Goal: Task Accomplishment & Management: Complete application form

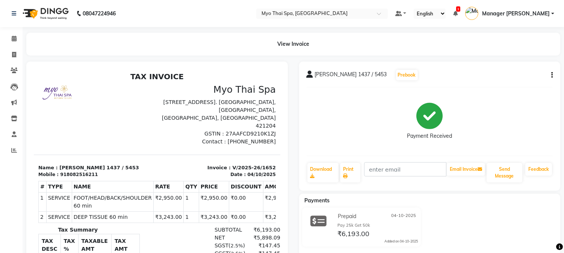
click at [21, 38] on div "View Invoice" at bounding box center [293, 44] width 545 height 23
click at [15, 38] on icon at bounding box center [14, 39] width 5 height 6
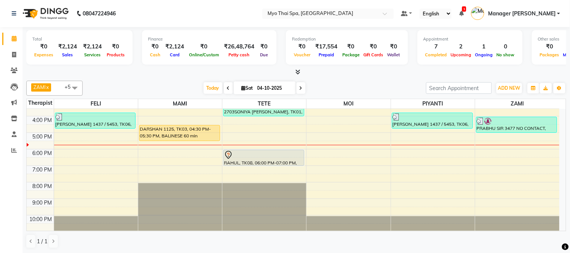
scroll to position [110, 0]
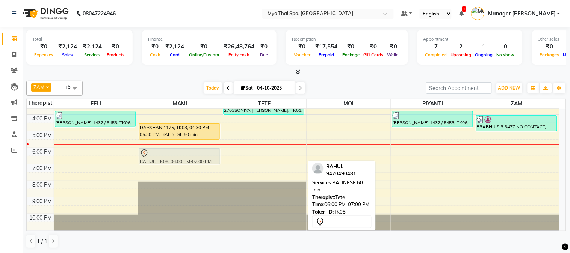
drag, startPoint x: 267, startPoint y: 155, endPoint x: 181, endPoint y: 157, distance: 85.7
click at [181, 157] on tr "3494 [PERSON_NAME], TK04, 01:30 PM-02:30 PM, SWEDISH 60 min [PERSON_NAME] 1437 …" at bounding box center [293, 114] width 533 height 231
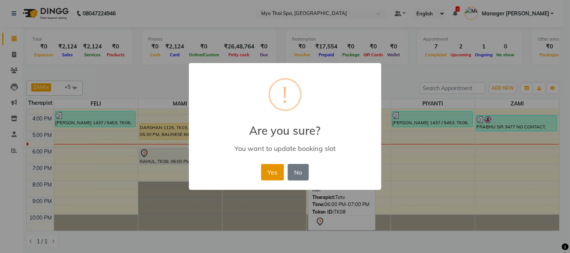
click at [281, 171] on button "Yes" at bounding box center [272, 172] width 23 height 17
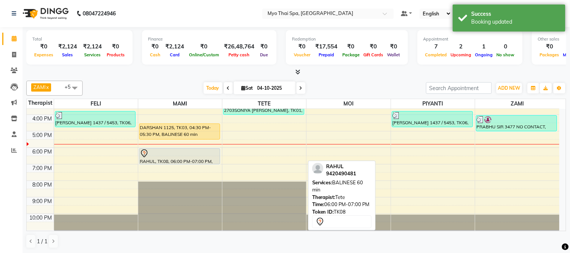
click at [255, 162] on div "9:00 AM 10:00 AM 11:00 AM 12:00 PM 1:00 PM 2:00 PM 3:00 PM 4:00 PM 5:00 PM 6:00…" at bounding box center [293, 114] width 533 height 231
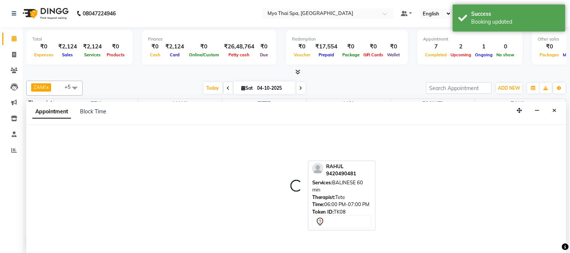
select select "31939"
select select "1110"
select select "tentative"
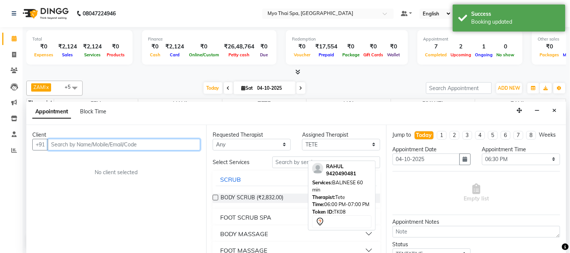
click at [94, 145] on input "text" at bounding box center [124, 145] width 153 height 12
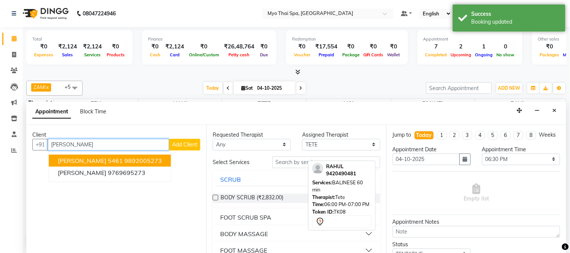
click at [112, 160] on span "[PERSON_NAME] 5461" at bounding box center [90, 161] width 65 height 8
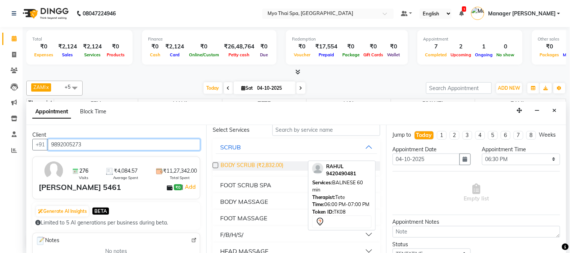
scroll to position [42, 0]
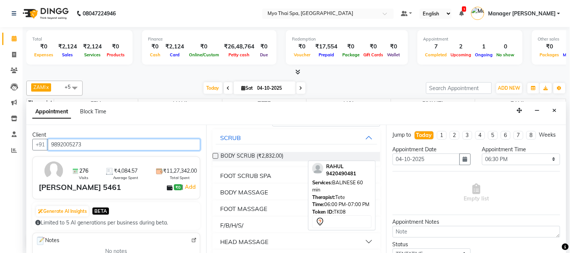
type input "9892005273"
click at [249, 186] on button "BODY MASSAGE" at bounding box center [297, 193] width 162 height 14
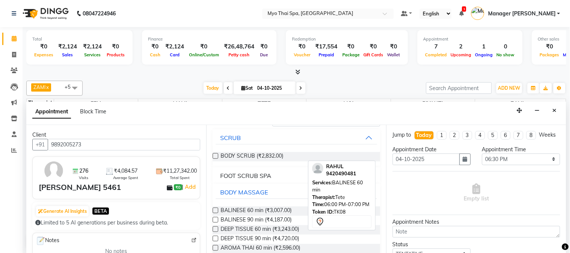
click at [215, 209] on label at bounding box center [216, 211] width 6 height 6
click at [215, 209] on input "checkbox" at bounding box center [215, 211] width 5 height 5
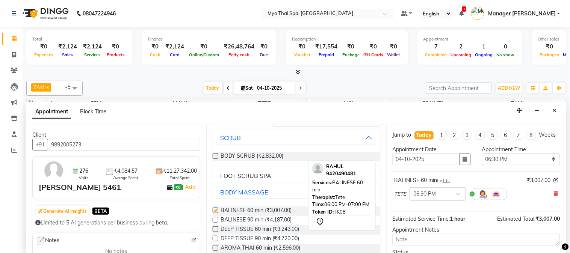
checkbox input "false"
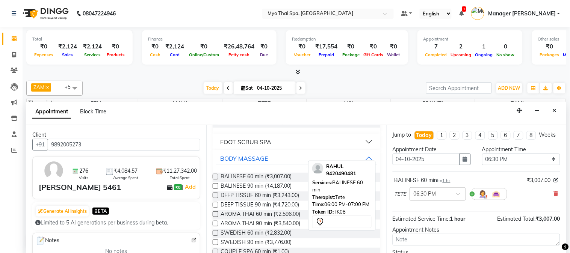
scroll to position [0, 0]
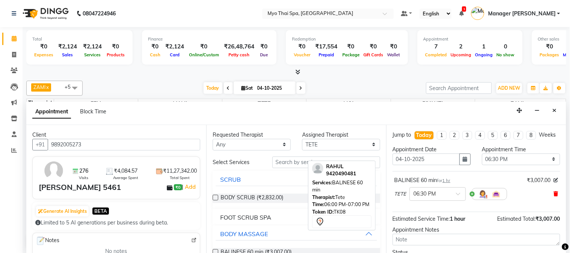
click at [554, 196] on icon at bounding box center [556, 193] width 5 height 5
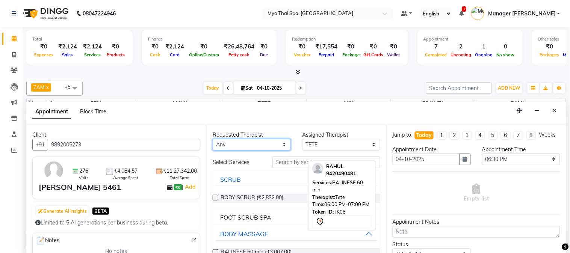
click at [270, 141] on select "Any FELI LUMI MAMI Manager Amung Manager [PERSON_NAME] PIYANTI [PERSON_NAME]" at bounding box center [252, 145] width 78 height 12
select select "31939"
click at [213, 139] on select "Any FELI LUMI MAMI Manager Amung Manager [PERSON_NAME] PIYANTI [PERSON_NAME]" at bounding box center [252, 145] width 78 height 12
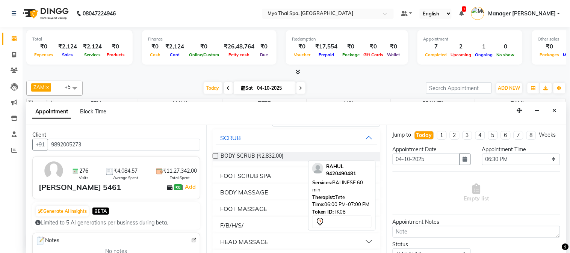
click at [248, 194] on div "BODY MASSAGE" at bounding box center [244, 192] width 48 height 9
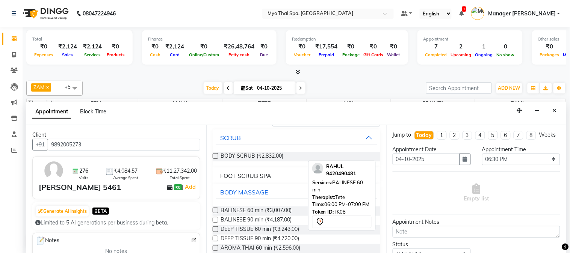
click at [215, 209] on label at bounding box center [216, 211] width 6 height 6
click at [215, 209] on input "checkbox" at bounding box center [215, 211] width 5 height 5
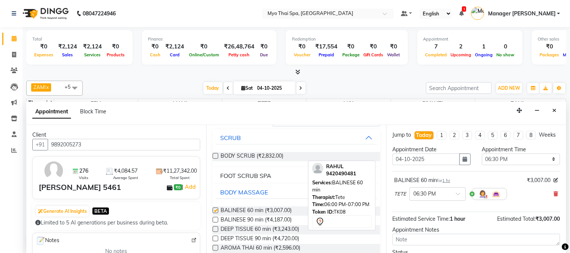
checkbox input "false"
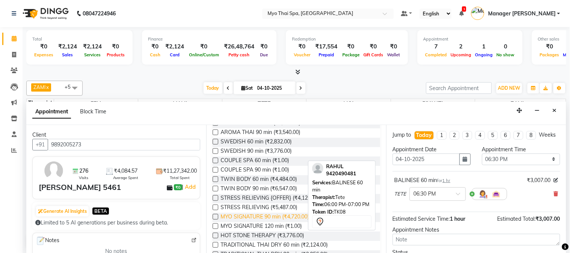
scroll to position [250, 0]
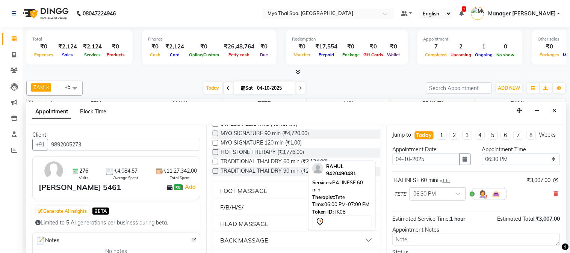
click at [239, 205] on div "F/B/H/S/" at bounding box center [231, 207] width 23 height 9
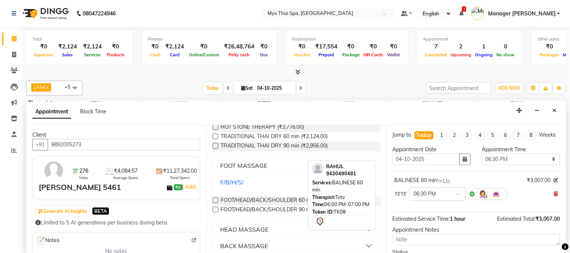
scroll to position [298, 0]
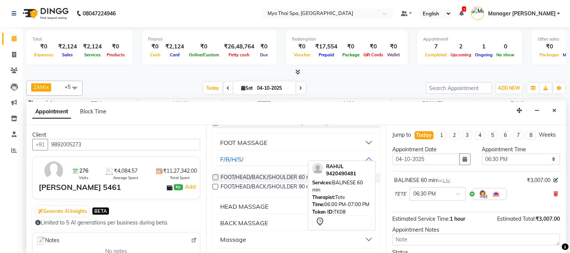
click at [253, 206] on div "HEAD MASSAGE" at bounding box center [244, 206] width 48 height 9
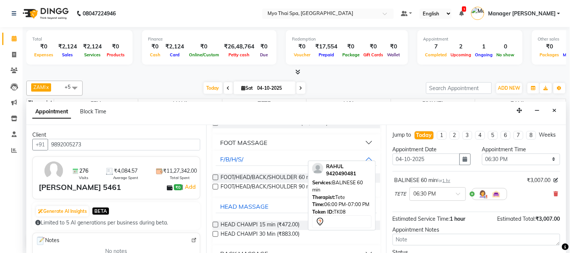
click at [217, 223] on label at bounding box center [216, 225] width 6 height 6
click at [217, 223] on input "checkbox" at bounding box center [215, 225] width 5 height 5
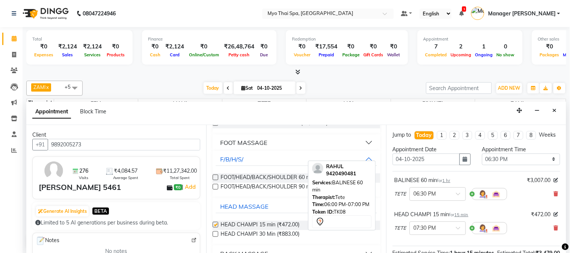
checkbox input "false"
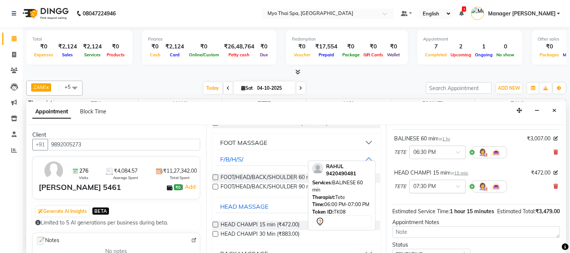
click at [461, 193] on span at bounding box center [460, 189] width 9 height 8
click at [423, 229] on div "06:30 PM" at bounding box center [438, 223] width 56 height 14
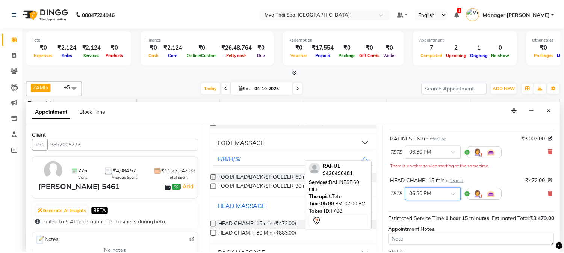
scroll to position [119, 0]
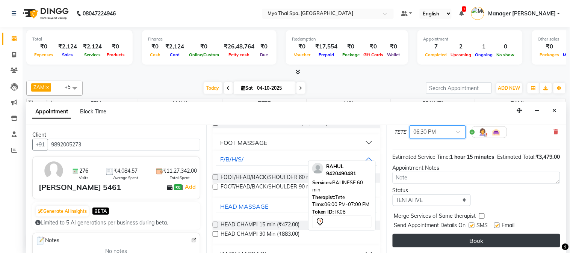
click at [444, 245] on button "Book" at bounding box center [477, 241] width 168 height 14
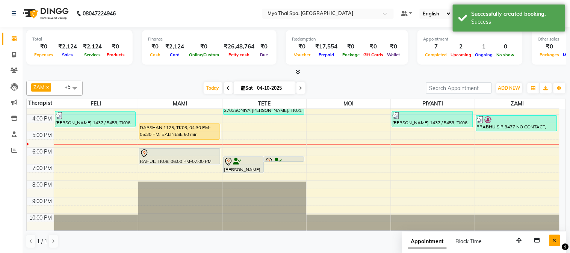
click at [558, 240] on button "Close" at bounding box center [554, 241] width 11 height 12
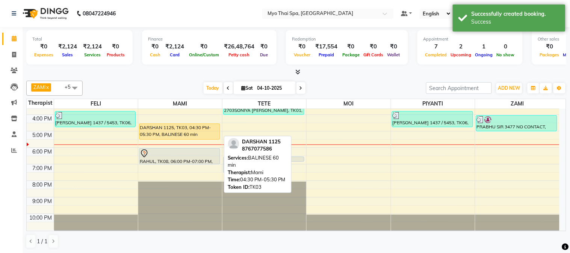
click at [191, 130] on div "DARSHAN 1125, TK03, 04:30 PM-05:30 PM, BALINESE 60 min" at bounding box center [179, 131] width 80 height 15
click at [189, 132] on div "DARSHAN 1125, TK03, 04:30 PM-05:30 PM, BALINESE 60 min" at bounding box center [179, 131] width 80 height 15
select select "1"
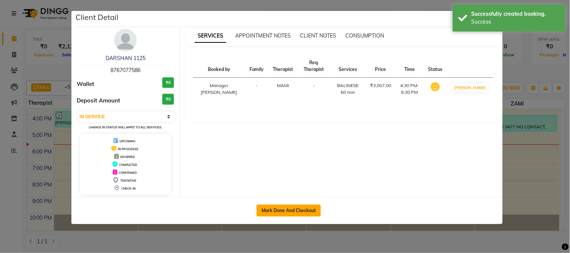
click at [299, 214] on button "Mark Done And Checkout" at bounding box center [289, 211] width 64 height 12
select select "service"
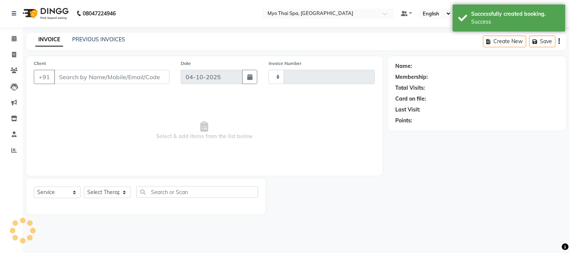
type input "1653"
select select "5086"
type input "8767077586"
select select "33413"
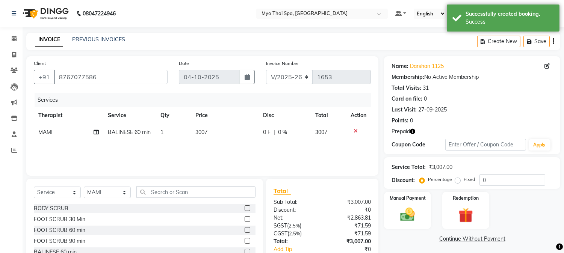
scroll to position [47, 0]
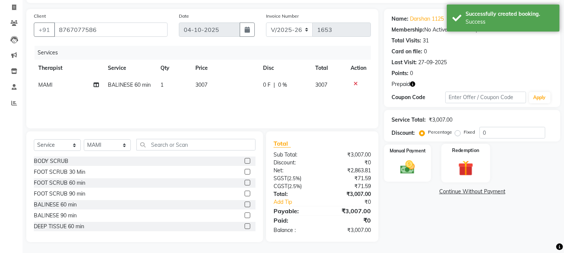
click at [468, 166] on img at bounding box center [465, 168] width 25 height 19
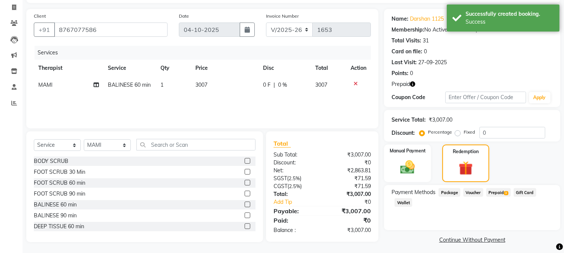
click at [500, 190] on span "Prepaid 3" at bounding box center [498, 192] width 24 height 9
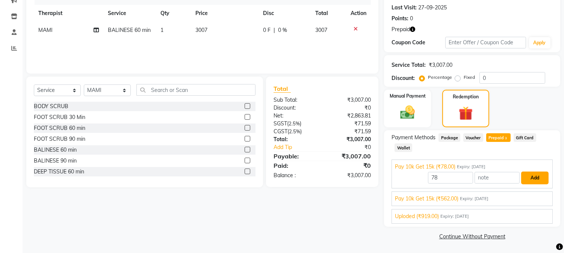
click at [533, 177] on button "Add" at bounding box center [534, 178] width 27 height 13
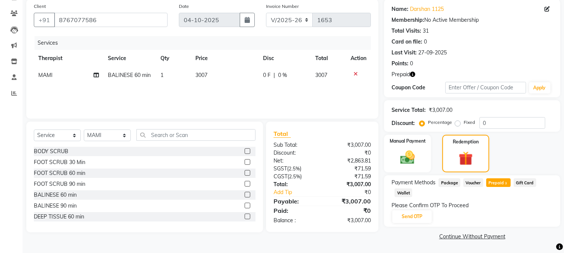
click at [503, 178] on span "Prepaid 3" at bounding box center [498, 182] width 24 height 9
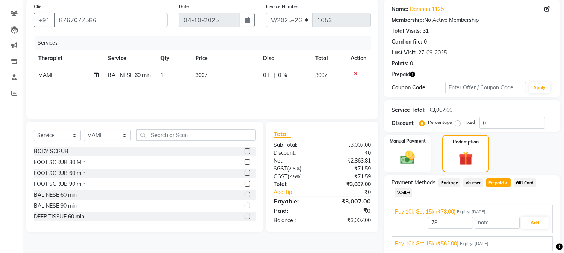
scroll to position [102, 0]
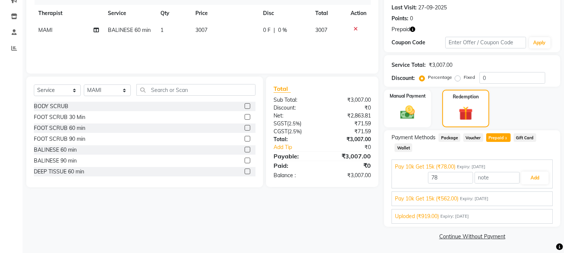
click at [433, 195] on span "Pay 10k Get 15k (₹562.00)" at bounding box center [426, 199] width 63 height 8
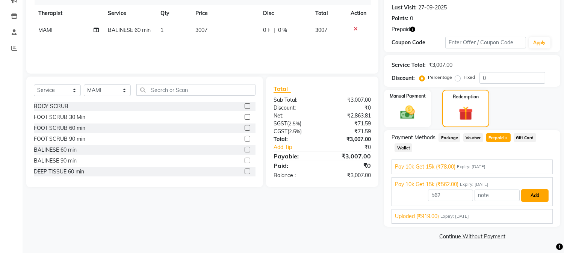
click at [531, 196] on button "Add" at bounding box center [534, 195] width 27 height 13
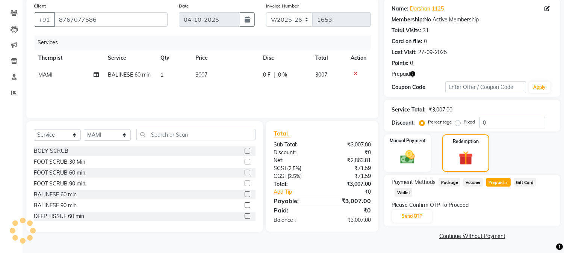
scroll to position [57, 0]
click at [463, 161] on img at bounding box center [466, 159] width 24 height 18
click at [462, 155] on img at bounding box center [466, 159] width 24 height 18
click at [496, 179] on span "Prepaid 3" at bounding box center [498, 182] width 24 height 9
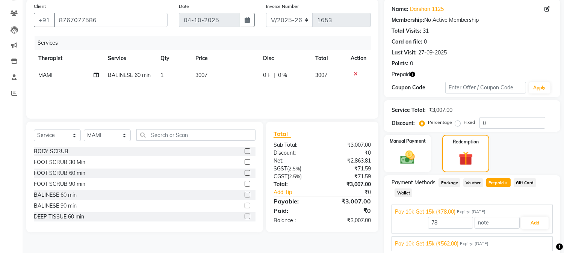
scroll to position [102, 0]
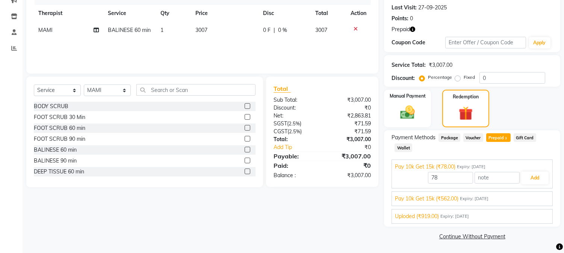
click at [431, 213] on span "Uploded (₹919.00)" at bounding box center [417, 217] width 44 height 8
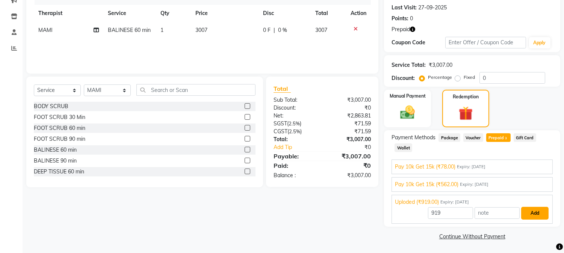
click at [527, 218] on button "Add" at bounding box center [534, 213] width 27 height 13
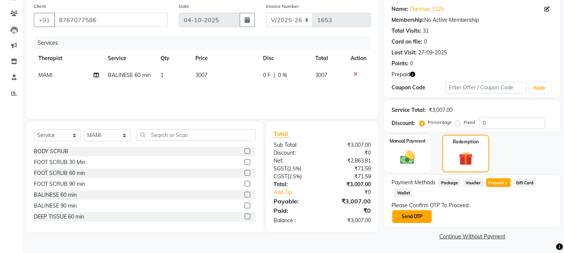
click at [418, 215] on button "Send OTP" at bounding box center [411, 216] width 39 height 13
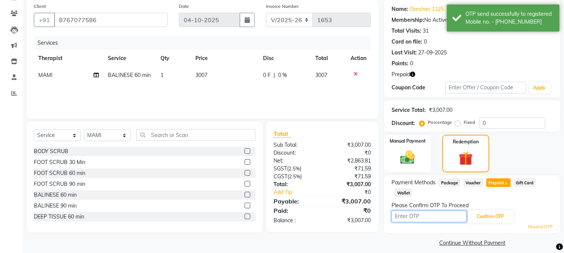
click at [438, 214] on input "text" at bounding box center [428, 217] width 75 height 12
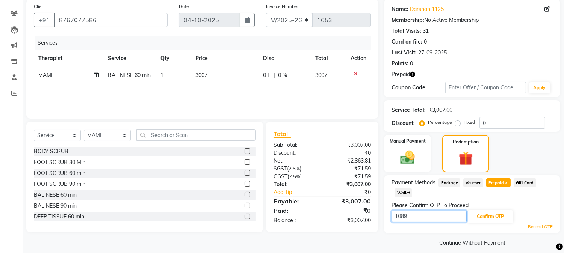
type input "1089"
click at [493, 181] on span "Prepaid 3" at bounding box center [498, 182] width 24 height 9
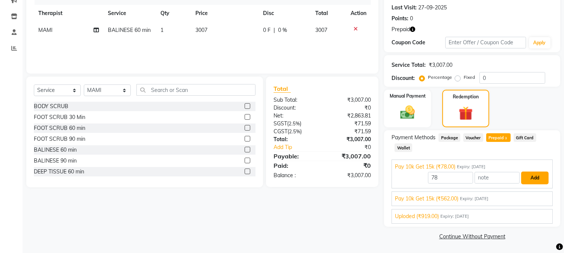
click at [530, 174] on button "Add" at bounding box center [534, 178] width 27 height 13
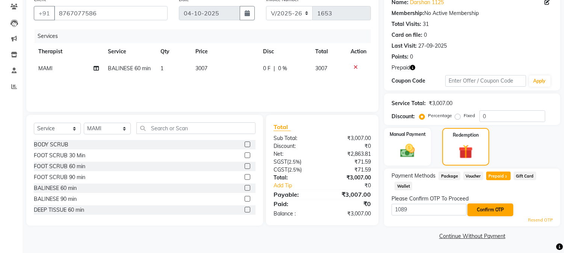
scroll to position [63, 0]
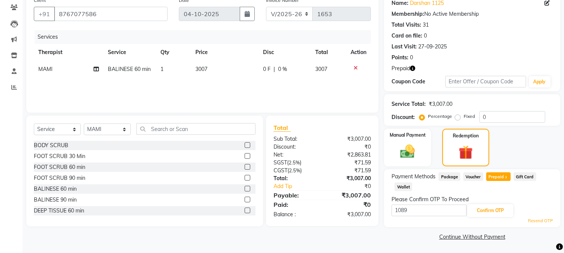
click at [505, 173] on span "Prepaid 3" at bounding box center [498, 176] width 24 height 9
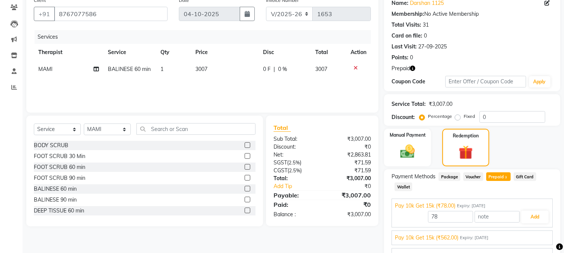
scroll to position [102, 0]
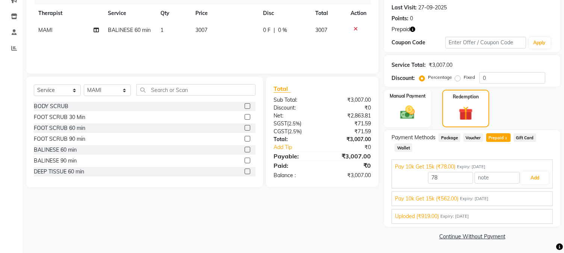
click at [456, 198] on span "Pay 10k Get 15k (₹562.00)" at bounding box center [426, 199] width 63 height 8
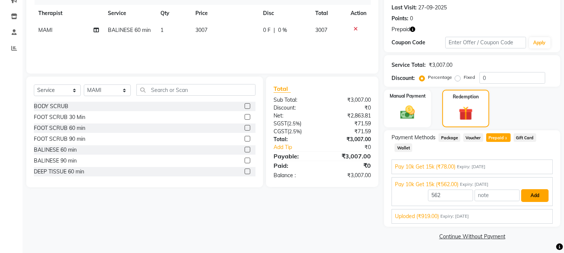
click at [535, 197] on button "Add" at bounding box center [534, 195] width 27 height 13
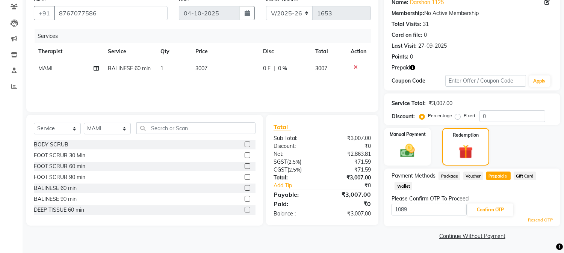
scroll to position [63, 0]
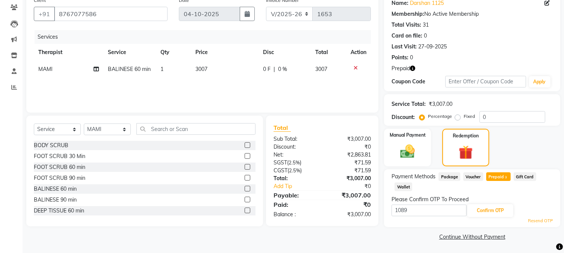
click at [505, 177] on span "3" at bounding box center [506, 177] width 4 height 5
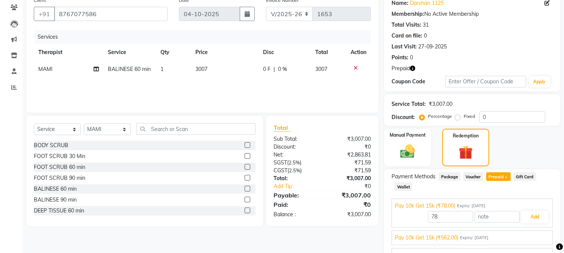
scroll to position [102, 0]
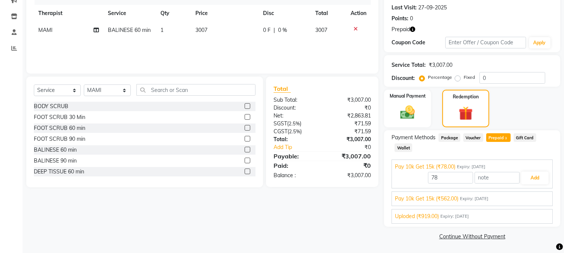
click at [469, 216] on span "Expiry: [DATE]" at bounding box center [454, 216] width 29 height 6
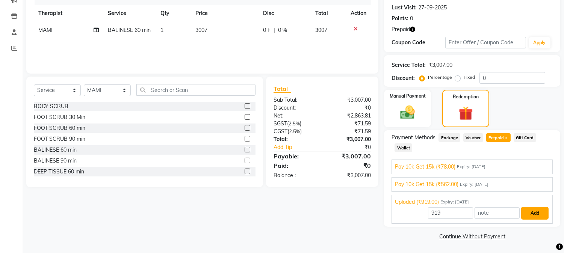
click at [538, 214] on button "Add" at bounding box center [534, 213] width 27 height 13
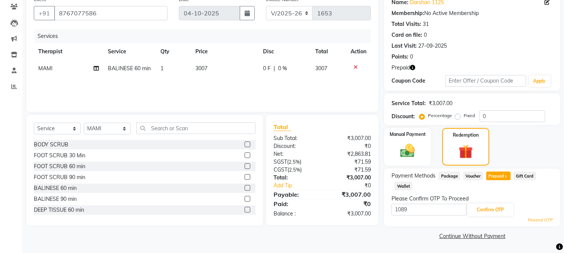
scroll to position [63, 0]
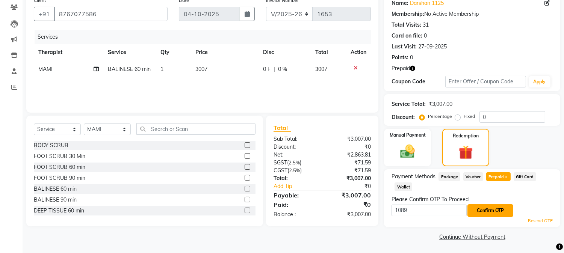
click at [490, 213] on button "Confirm OTP" at bounding box center [490, 210] width 46 height 13
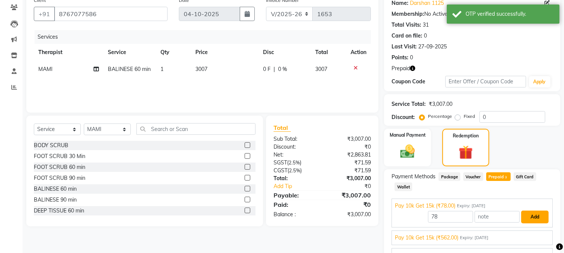
click at [534, 216] on button "Add" at bounding box center [534, 217] width 27 height 13
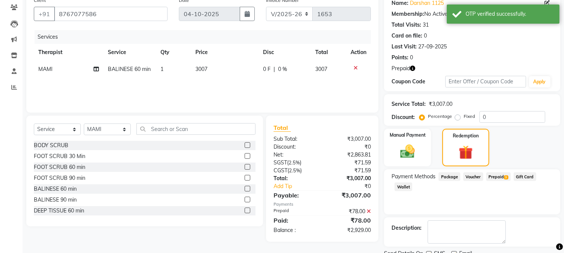
scroll to position [93, 0]
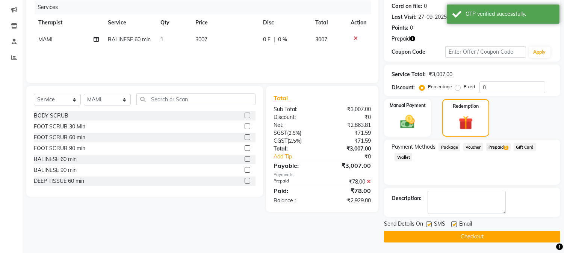
click at [494, 145] on span "Prepaid 3" at bounding box center [498, 147] width 24 height 9
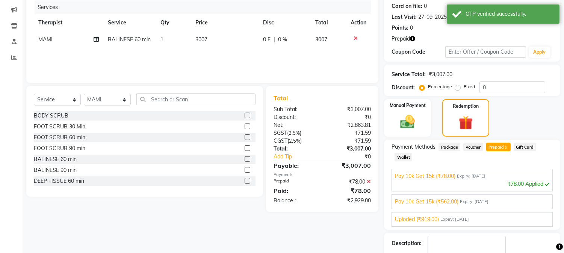
click at [457, 205] on div "Pay 10k Get 15k (₹562.00) Expiry: [DATE] 562 Add" at bounding box center [471, 202] width 161 height 15
click at [452, 199] on span "Pay 10k Get 15k (₹562.00)" at bounding box center [426, 202] width 63 height 8
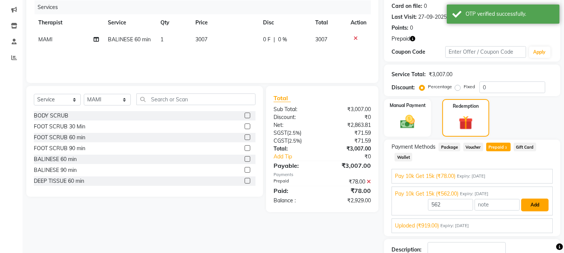
click at [530, 202] on button "Add" at bounding box center [534, 205] width 27 height 13
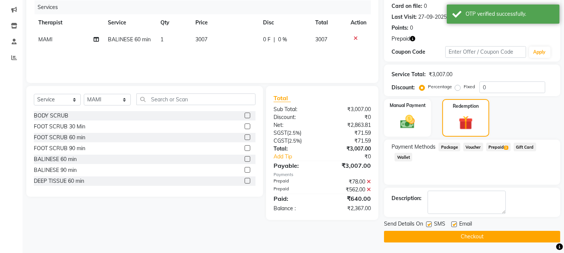
click at [497, 145] on span "Prepaid 3" at bounding box center [498, 147] width 24 height 9
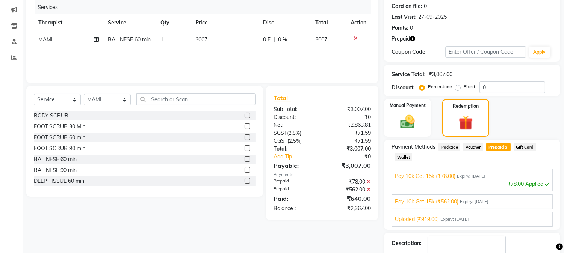
click at [422, 228] on div "Payment Methods Package Voucher Prepaid 3 Gift Card Wallet Pay 10k Get 15k (₹78…" at bounding box center [472, 185] width 176 height 90
click at [436, 219] on span "Uploded (₹919.00)" at bounding box center [417, 220] width 44 height 8
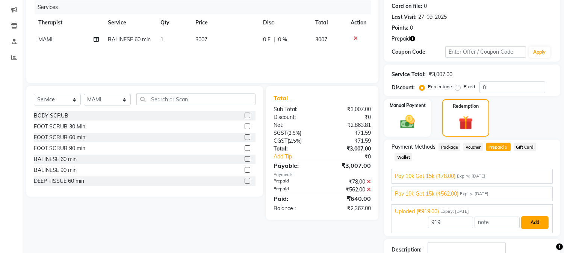
click at [533, 222] on button "Add" at bounding box center [534, 222] width 27 height 13
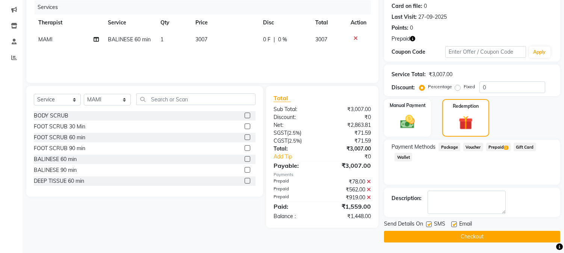
click at [497, 147] on span "Prepaid 3" at bounding box center [498, 147] width 24 height 9
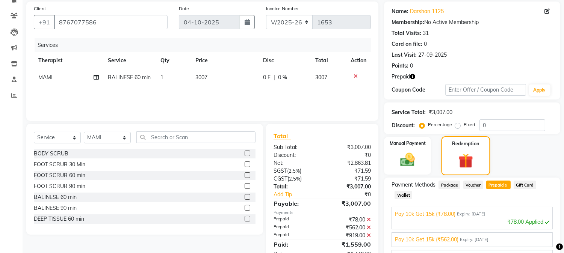
scroll to position [97, 0]
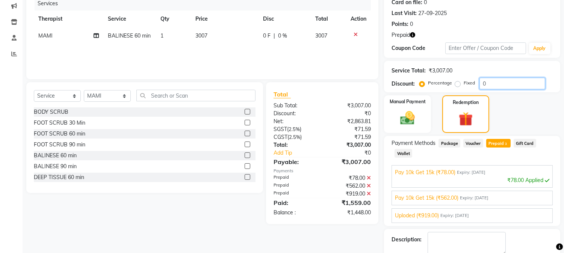
click at [506, 80] on input "0" at bounding box center [512, 84] width 66 height 12
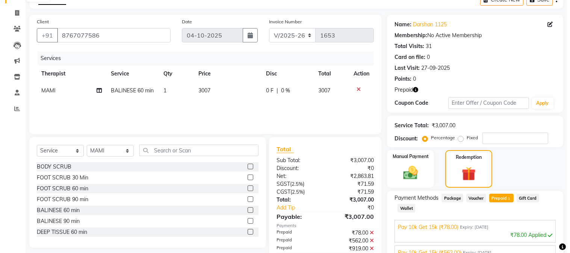
scroll to position [0, 0]
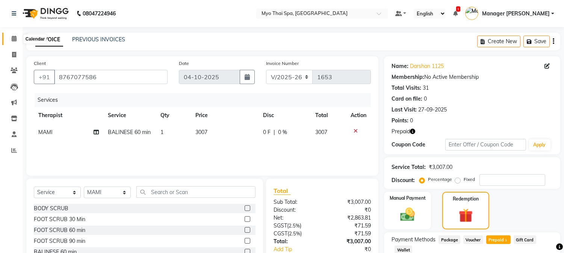
click at [16, 39] on icon at bounding box center [14, 39] width 5 height 6
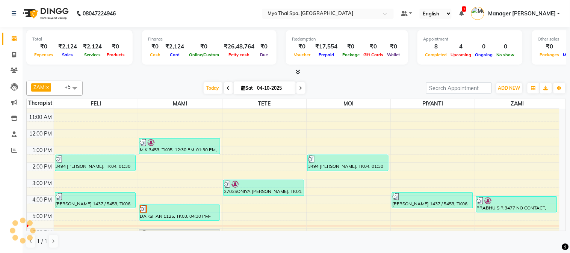
scroll to position [110, 0]
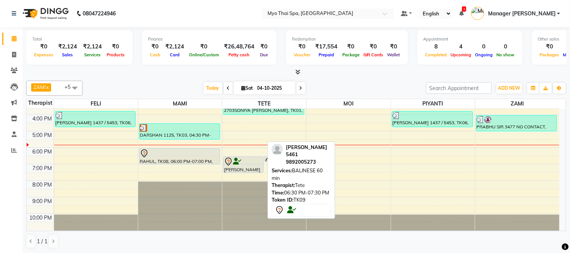
click at [237, 162] on icon at bounding box center [237, 162] width 8 height 0
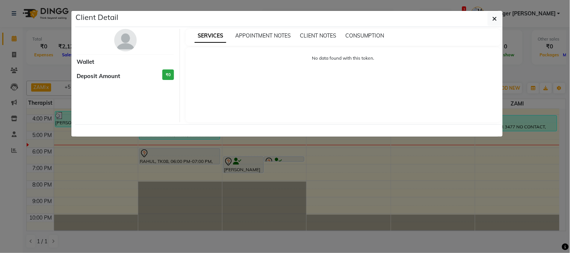
select select "7"
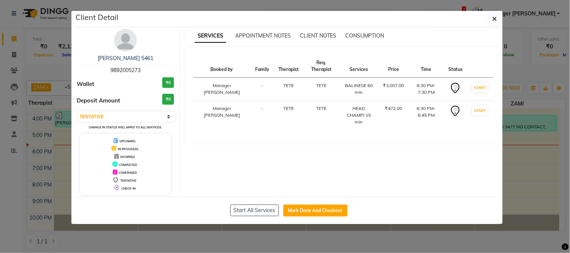
drag, startPoint x: 107, startPoint y: 69, endPoint x: 175, endPoint y: 69, distance: 68.4
click at [175, 69] on div "[PERSON_NAME] 5461 9892005273 Wallet ₹0 Deposit Amount ₹0 Select IN SERVICE CON…" at bounding box center [125, 112] width 109 height 166
copy span "9892005273"
click at [488, 15] on button "button" at bounding box center [495, 19] width 14 height 14
